Goal: Task Accomplishment & Management: Manage account settings

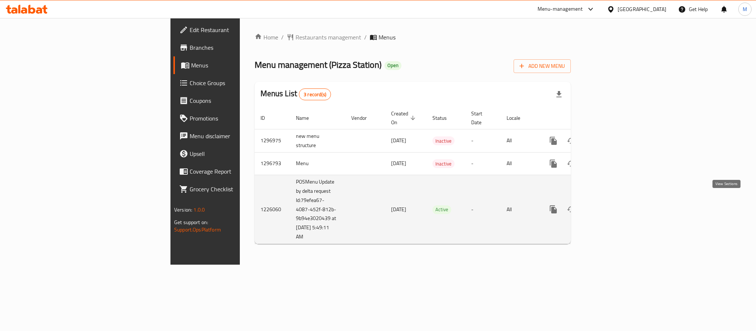
click at [610, 206] on icon "enhanced table" at bounding box center [607, 209] width 7 height 7
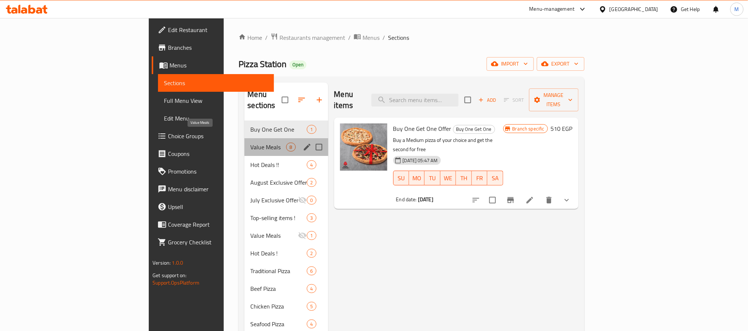
click at [250, 143] on span "Value Meals" at bounding box center [268, 147] width 36 height 9
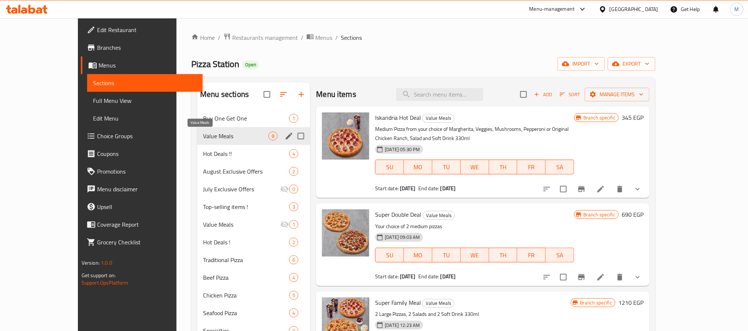
click at [203, 138] on span "Value Meals" at bounding box center [235, 136] width 65 height 9
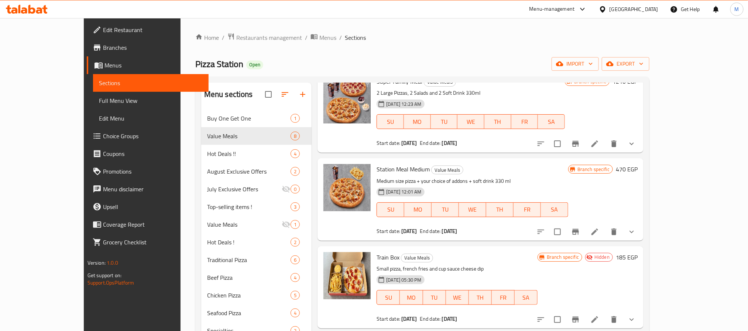
scroll to position [267, 0]
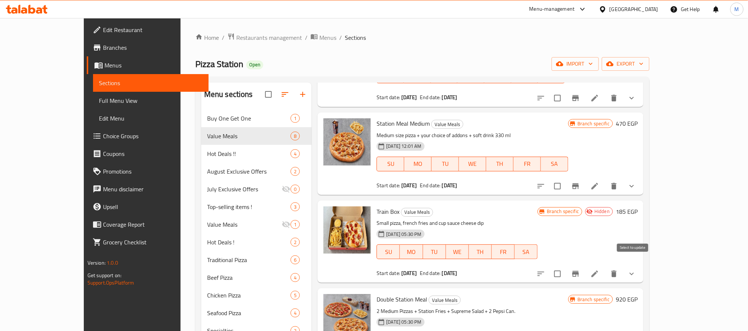
click at [565, 267] on input "checkbox" at bounding box center [558, 275] width 16 height 16
checkbox input "true"
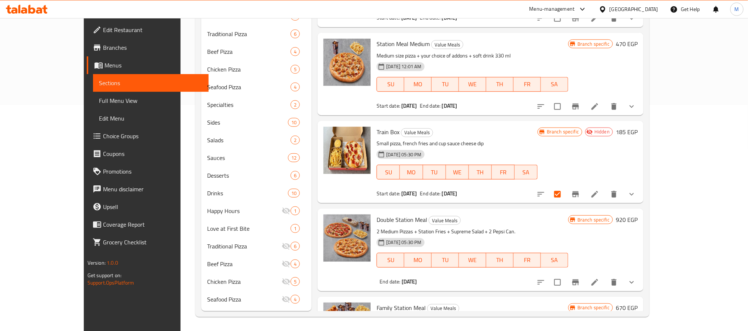
scroll to position [101, 0]
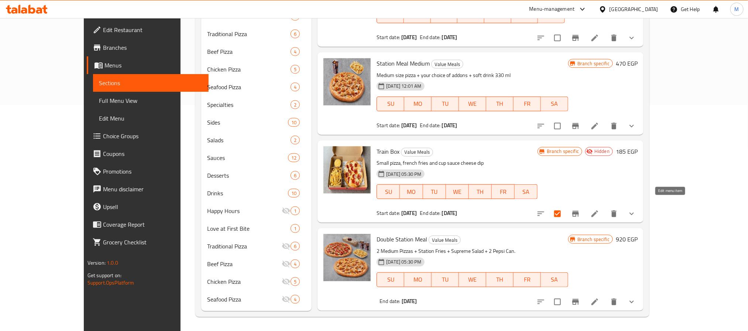
click at [599, 210] on icon at bounding box center [594, 214] width 9 height 9
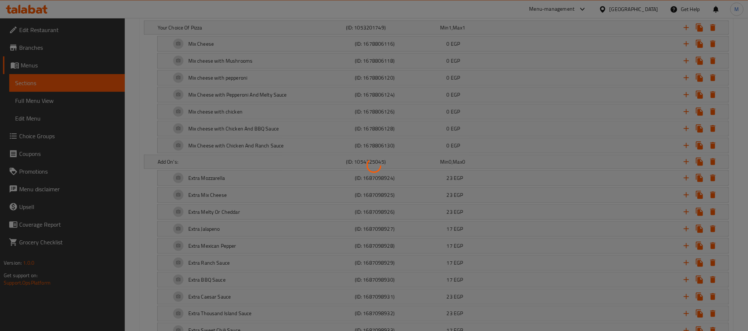
scroll to position [166, 0]
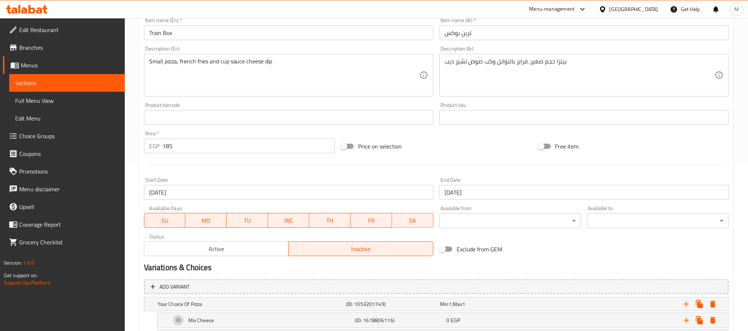
click at [193, 250] on span "Active" at bounding box center [216, 249] width 139 height 11
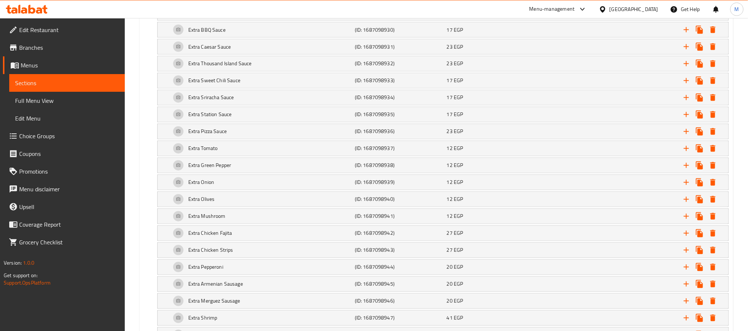
scroll to position [780, 0]
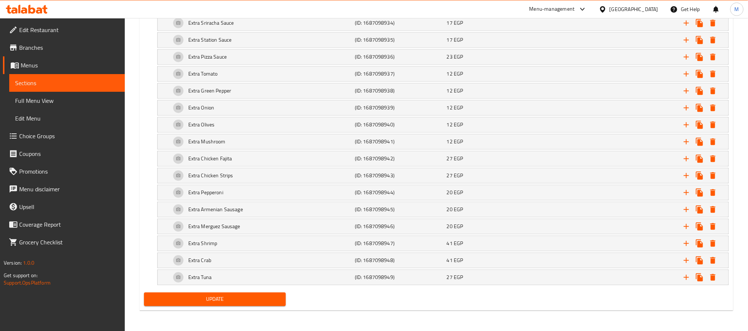
click at [176, 301] on span "Update" at bounding box center [215, 299] width 130 height 9
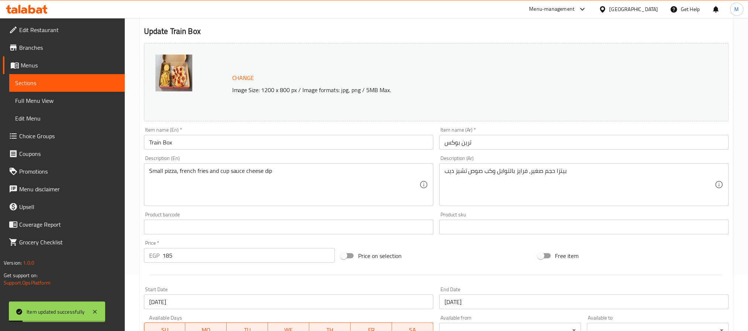
scroll to position [0, 0]
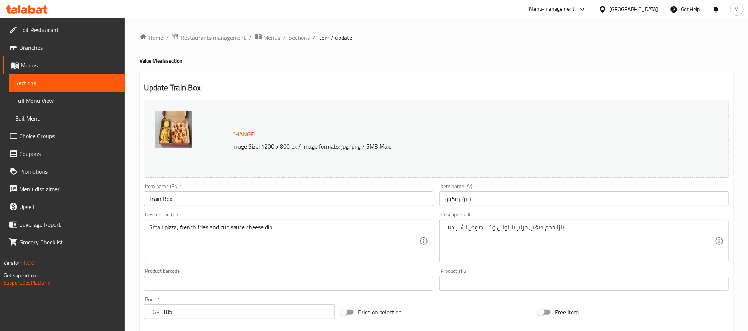
click at [37, 44] on span "Branches" at bounding box center [69, 47] width 100 height 9
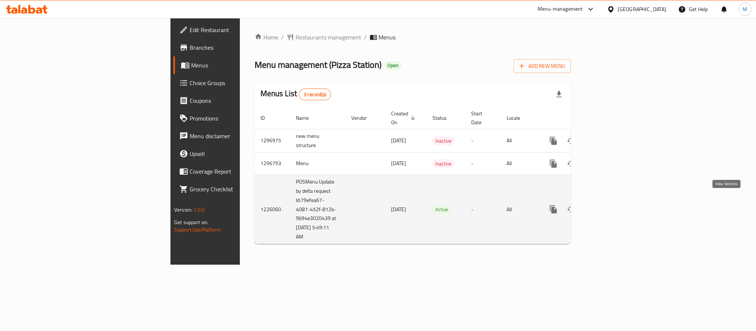
click at [611, 205] on icon "enhanced table" at bounding box center [606, 209] width 9 height 9
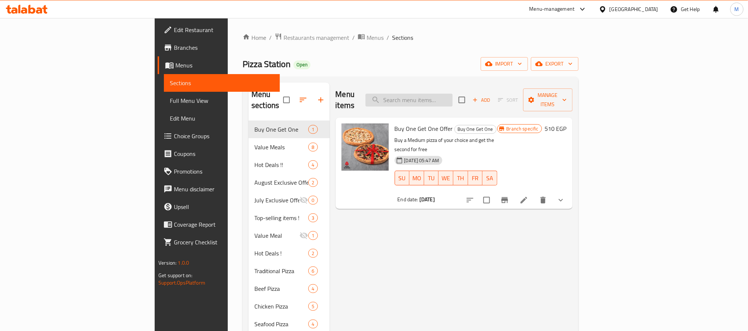
click at [453, 96] on input "search" at bounding box center [408, 100] width 87 height 13
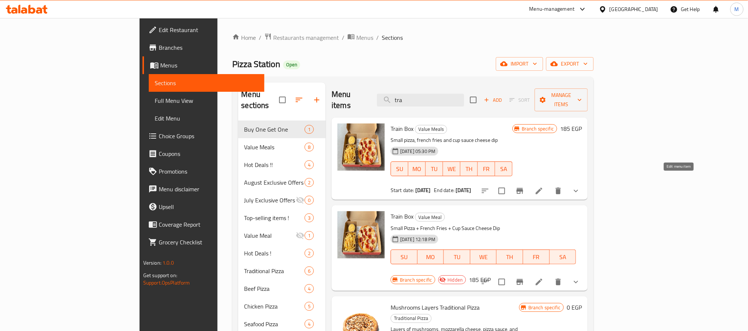
type input "tra"
click at [543, 187] on icon at bounding box center [539, 191] width 9 height 9
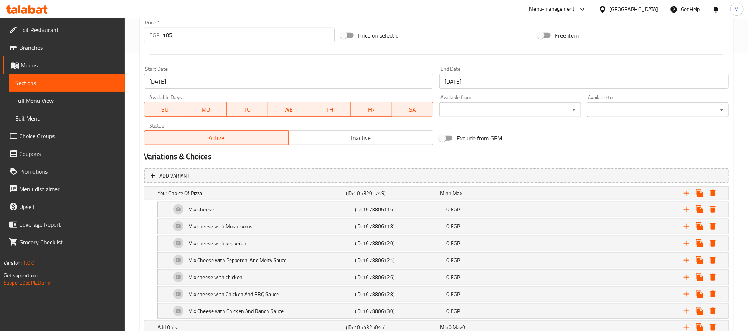
scroll to position [277, 0]
click at [376, 144] on button "Inactive" at bounding box center [360, 138] width 145 height 15
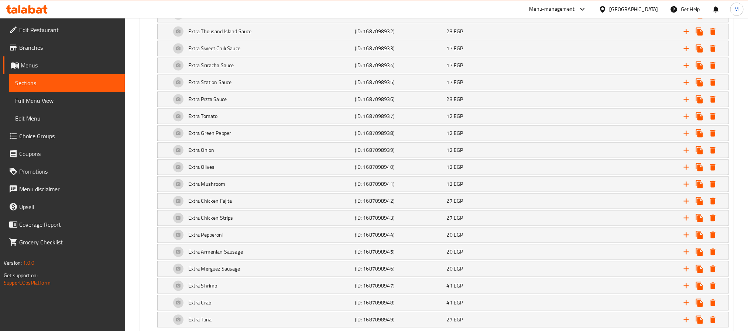
scroll to position [780, 0]
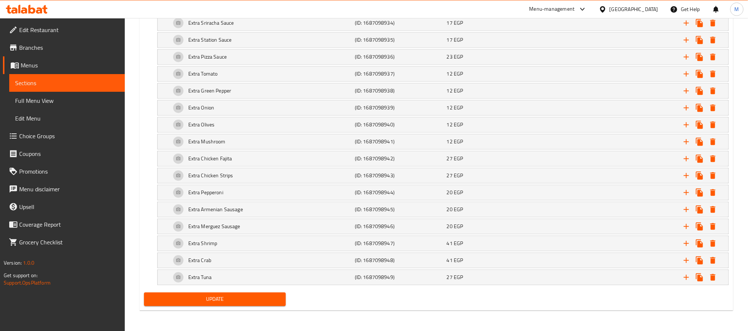
click at [148, 293] on button "Update" at bounding box center [215, 300] width 142 height 14
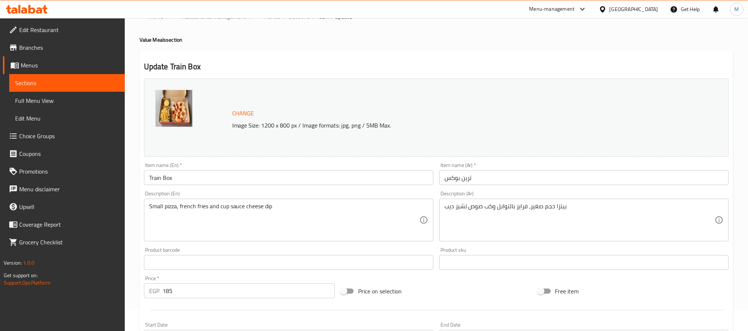
scroll to position [0, 0]
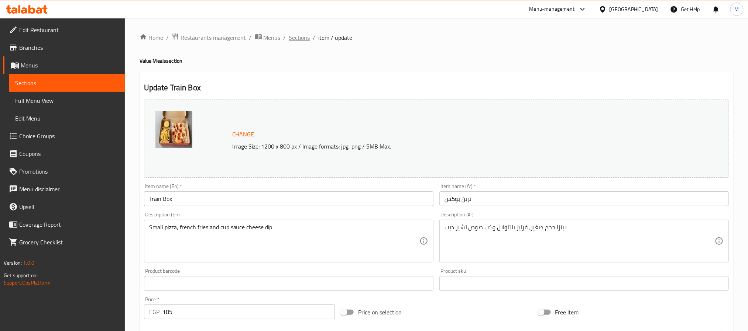
click at [296, 41] on span "Sections" at bounding box center [299, 37] width 21 height 9
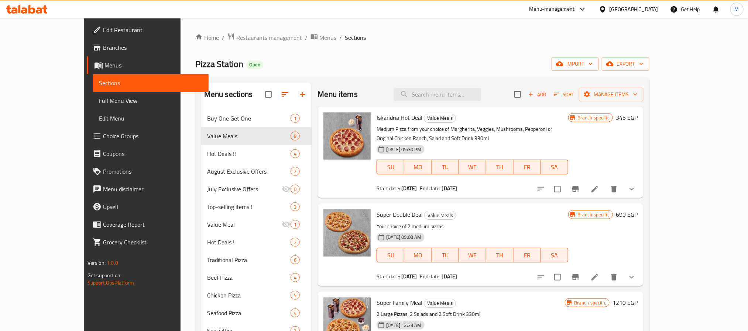
click at [103, 50] on span "Branches" at bounding box center [153, 47] width 100 height 9
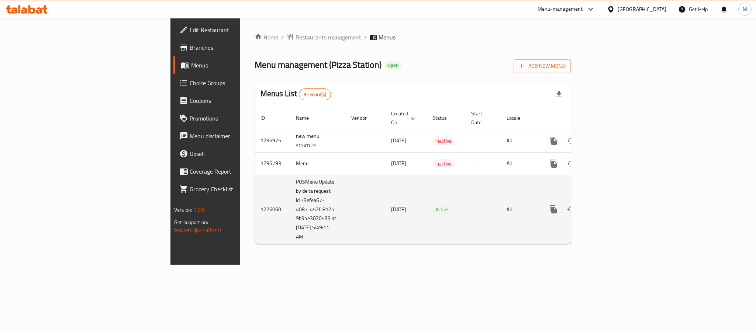
click at [611, 206] on icon "enhanced table" at bounding box center [606, 209] width 9 height 9
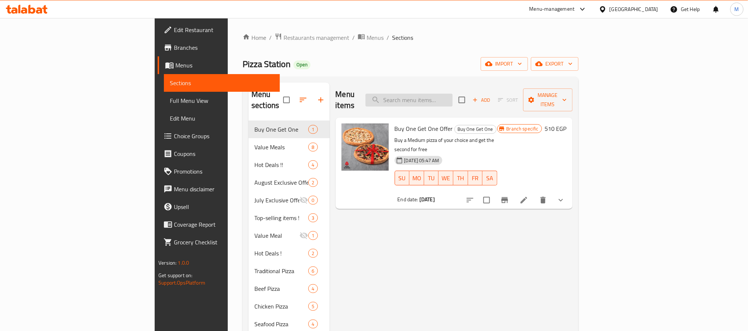
click at [453, 95] on input "search" at bounding box center [408, 100] width 87 height 13
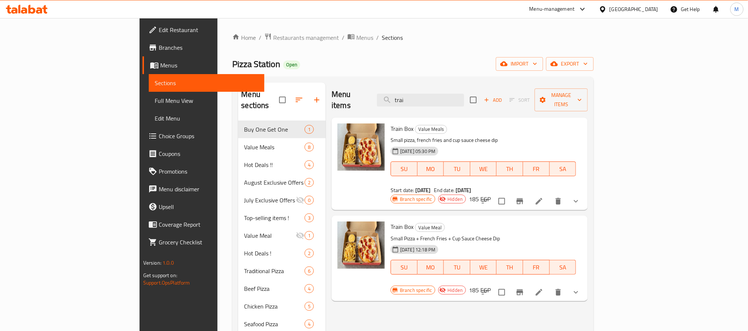
type input "trai"
click at [159, 47] on span "Branches" at bounding box center [209, 47] width 100 height 9
